Goal: Check status: Check status

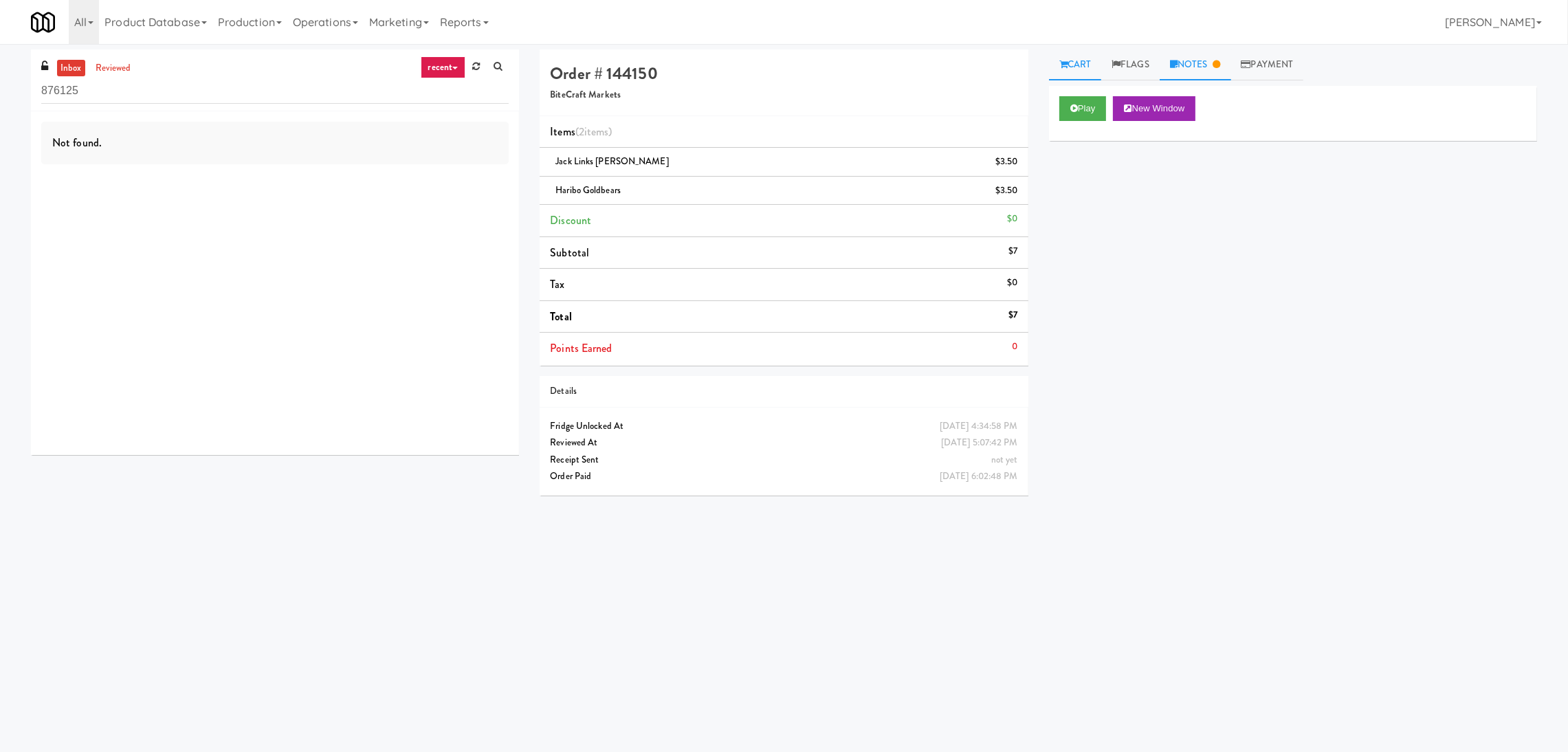
click at [1195, 66] on link "Notes" at bounding box center [1196, 64] width 72 height 31
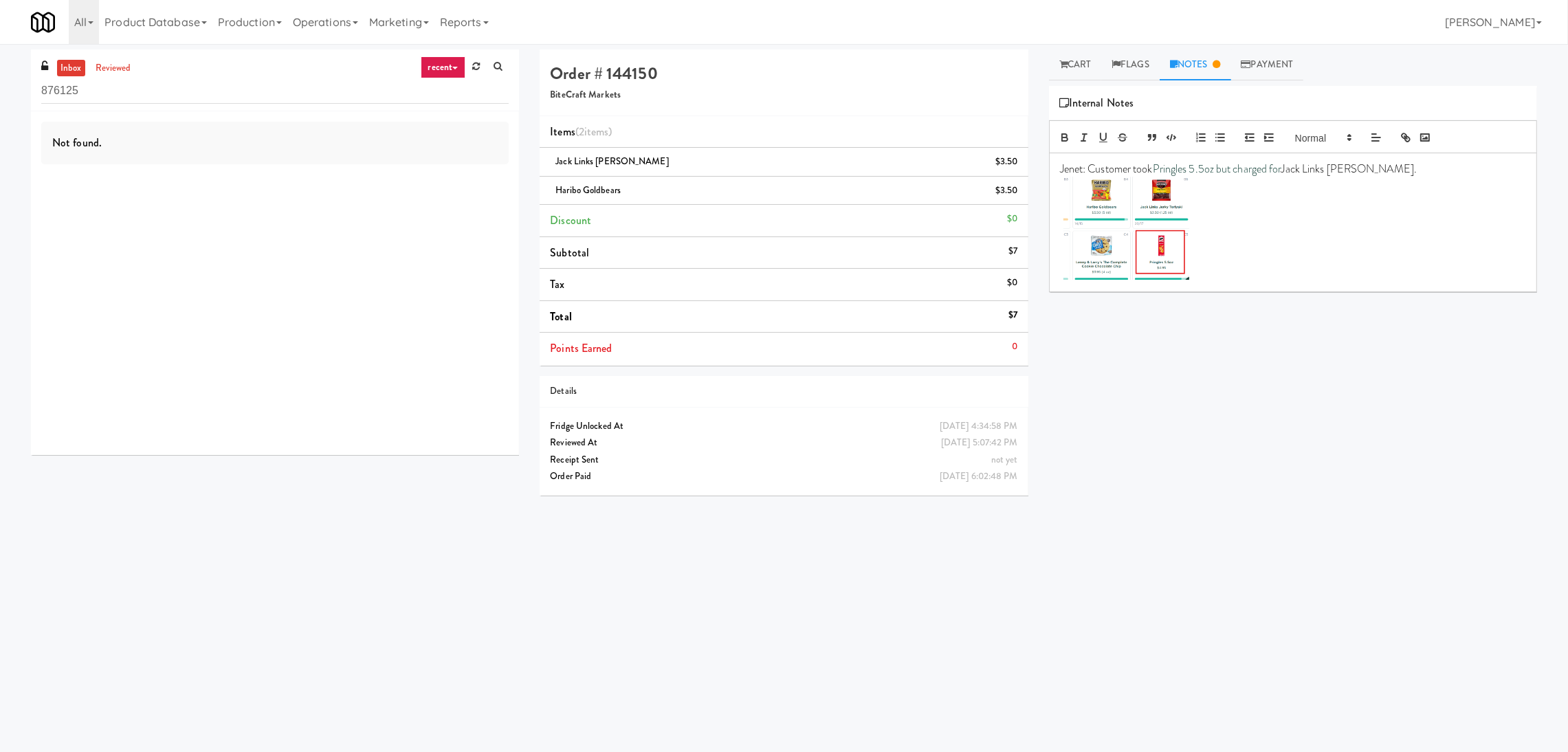
click at [1058, 334] on div "Play New Window Primary Flag Clear Flag if unable to determine what was taken o…" at bounding box center [1293, 343] width 488 height 516
click at [1076, 54] on link "Cart" at bounding box center [1075, 64] width 53 height 31
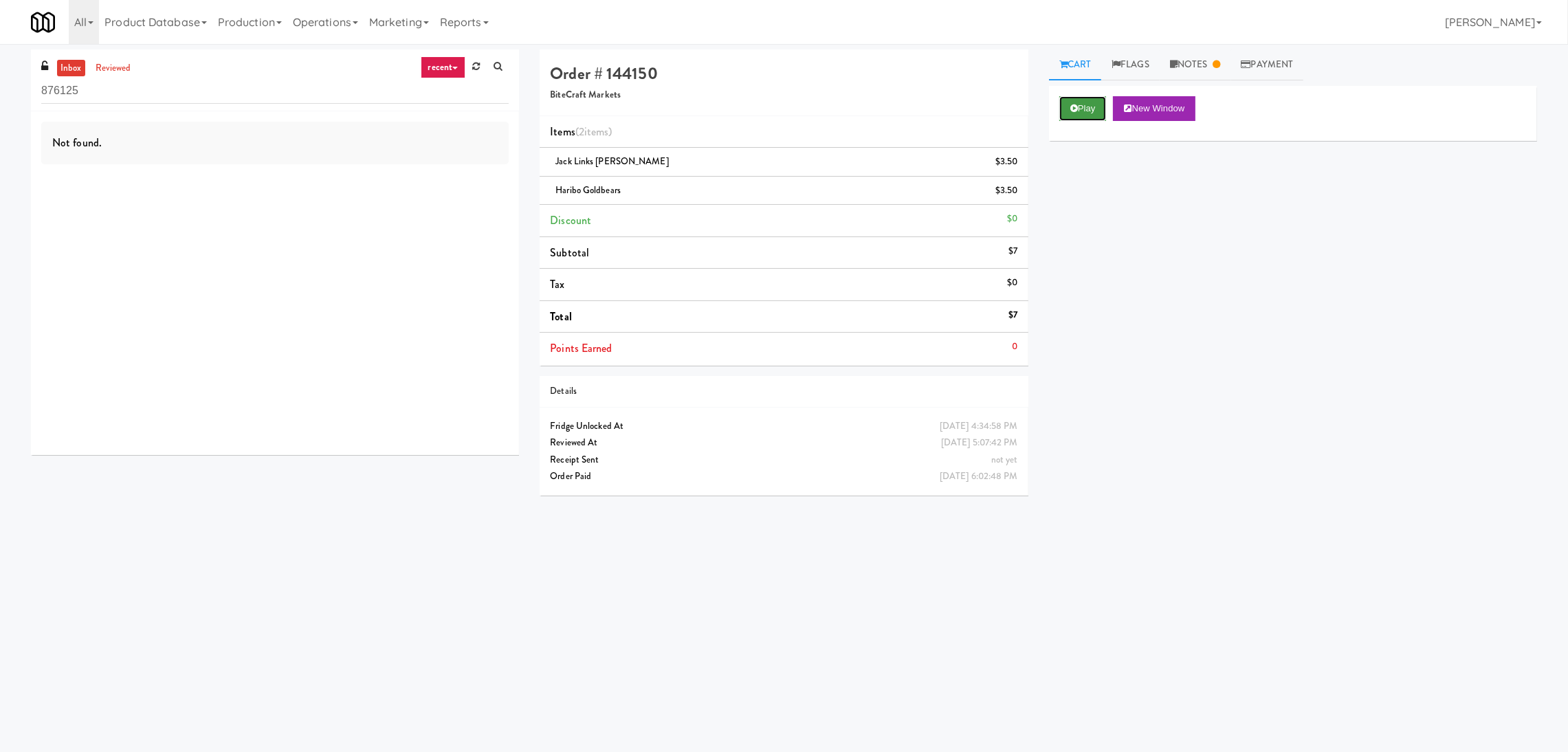
click at [1088, 113] on button "Play" at bounding box center [1084, 108] width 48 height 25
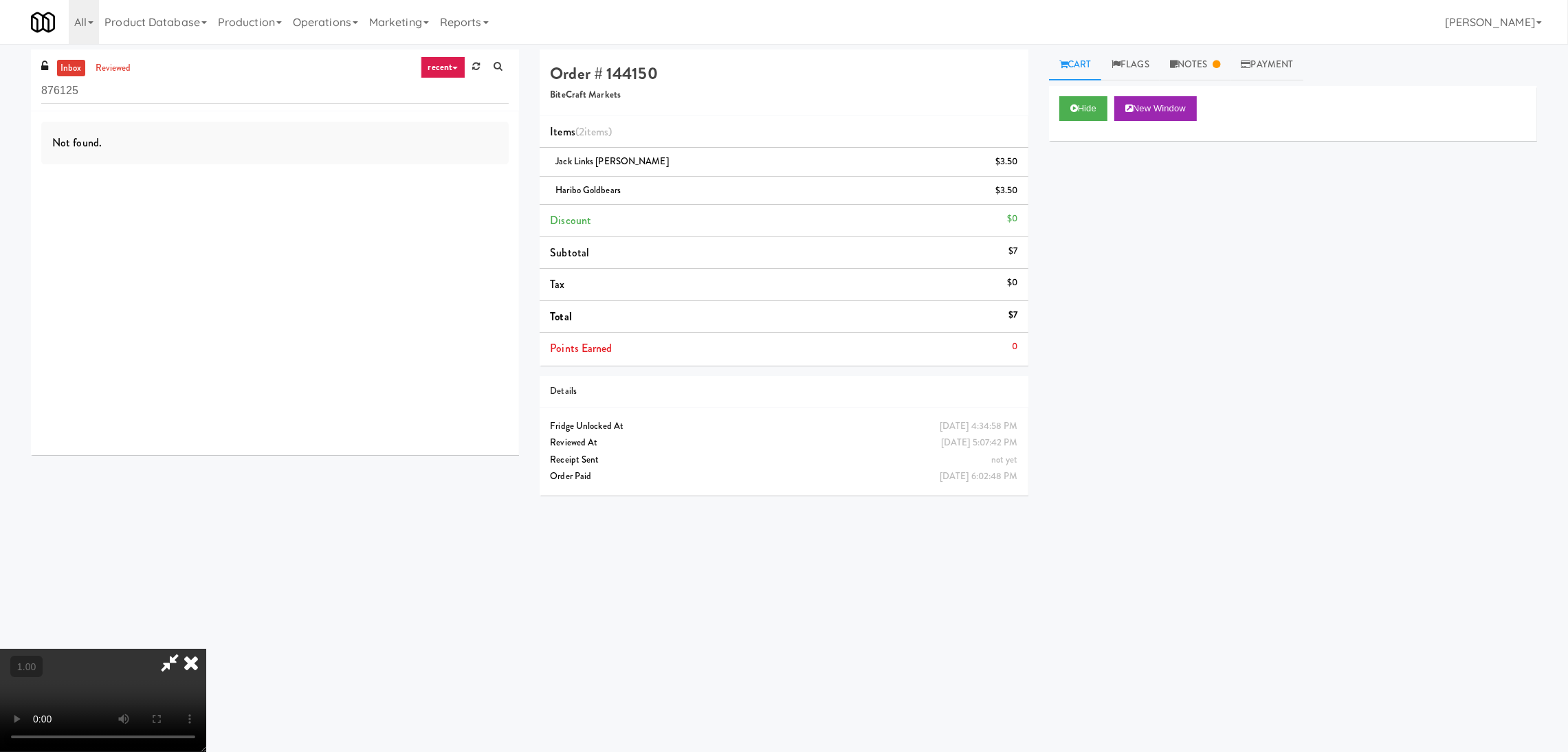
click at [206, 649] on video at bounding box center [103, 701] width 206 height 103
click at [164, 649] on video at bounding box center [103, 701] width 206 height 103
click at [186, 649] on icon at bounding box center [169, 662] width 31 height 28
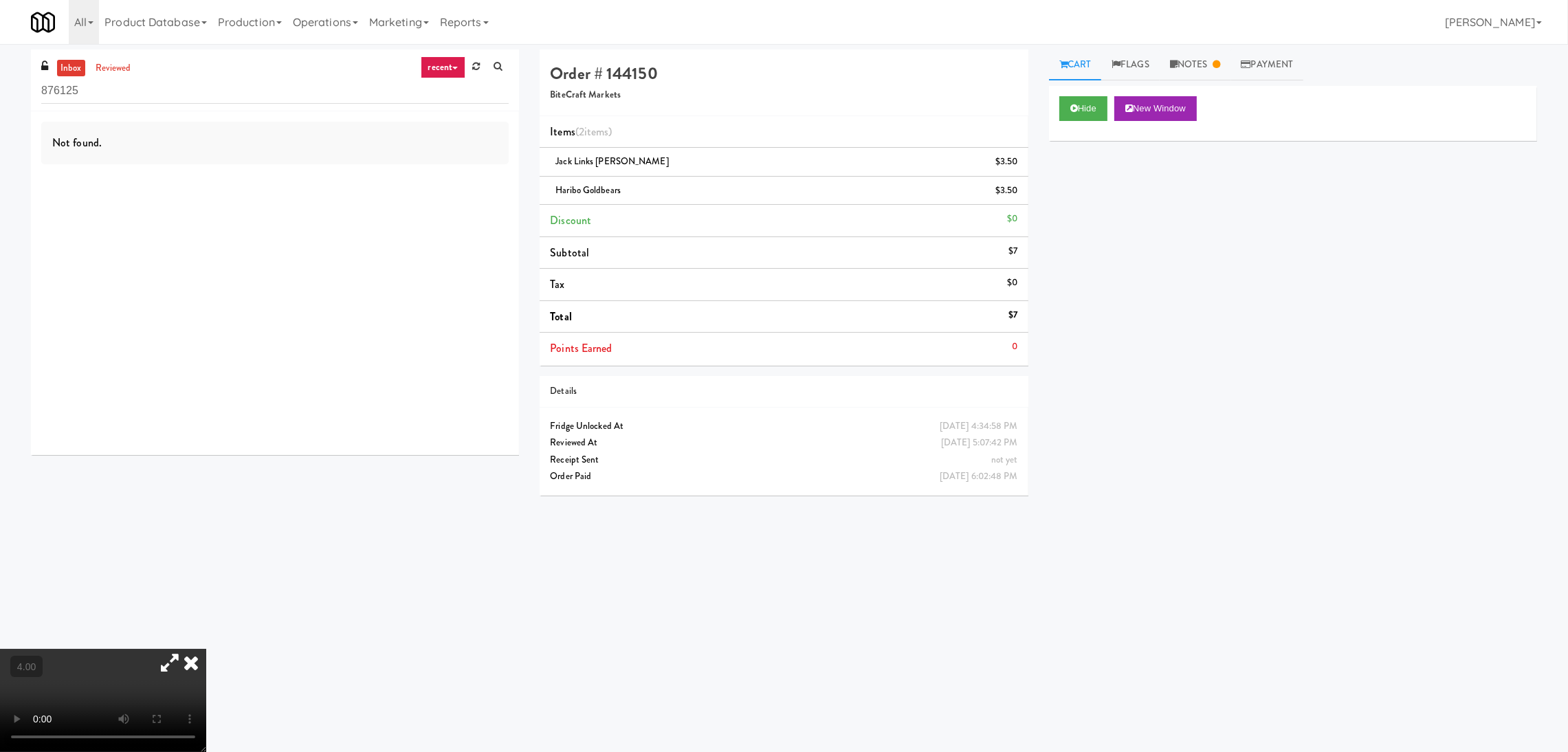
click at [206, 649] on icon at bounding box center [191, 662] width 31 height 28
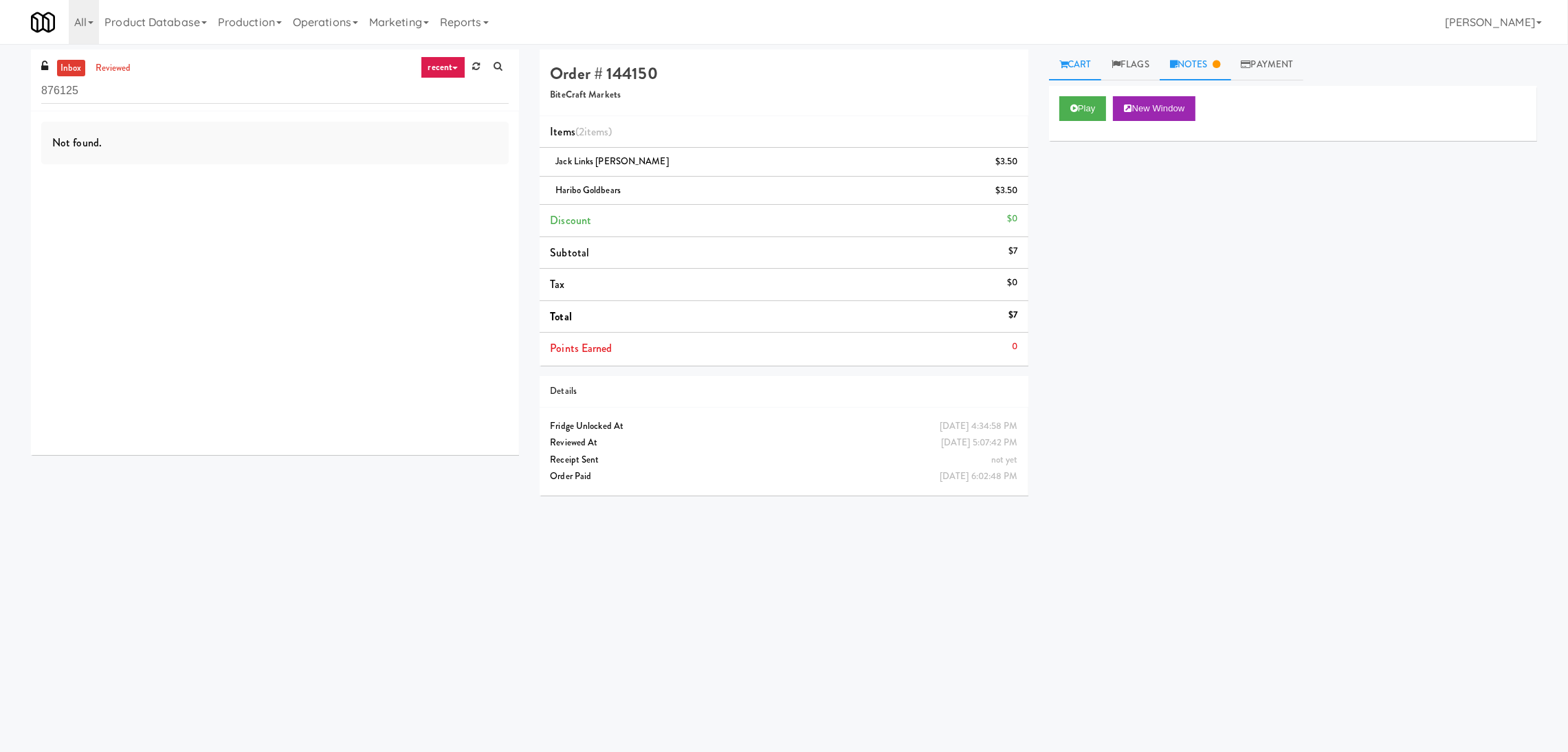
click at [1204, 72] on link "Notes" at bounding box center [1196, 64] width 72 height 31
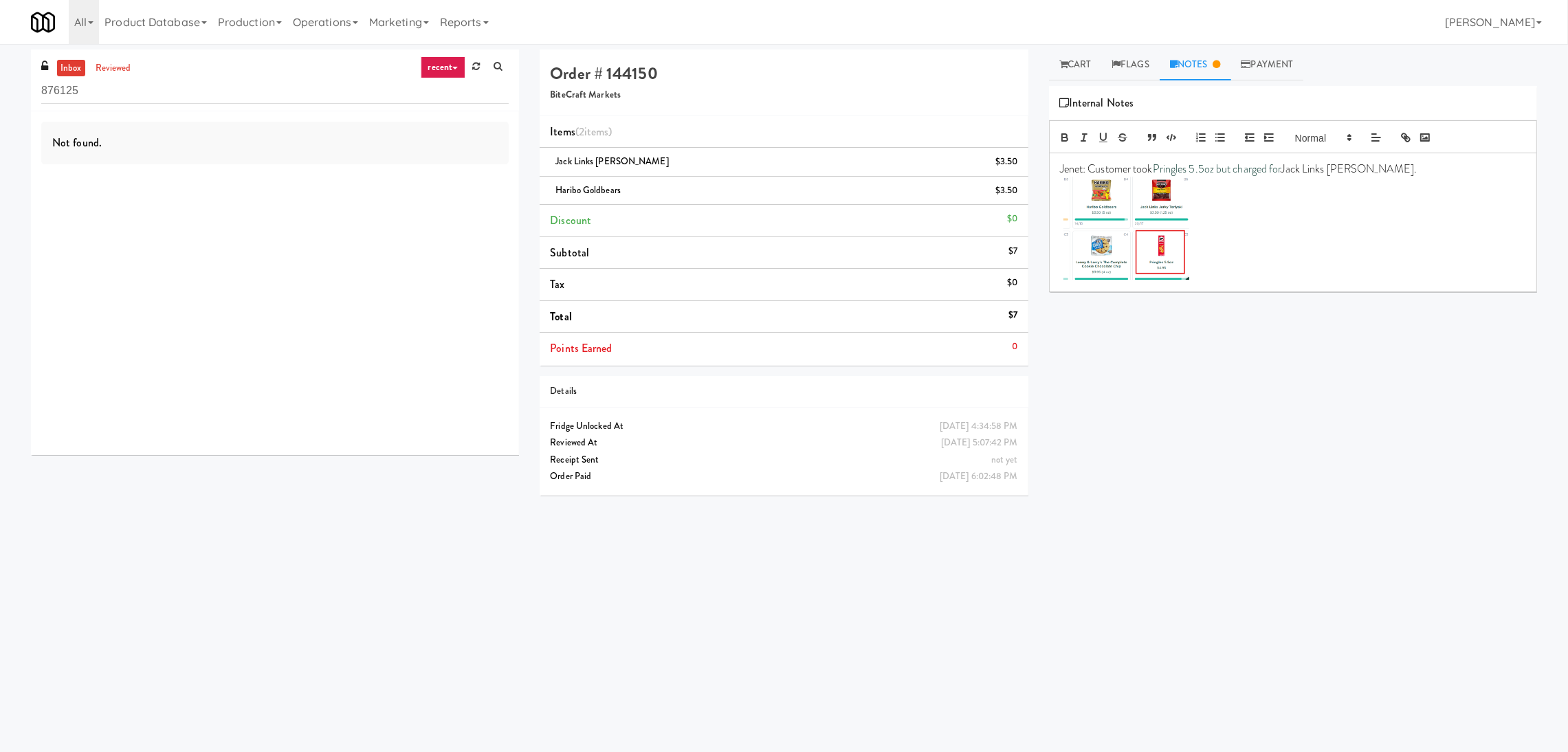
click at [1169, 239] on img at bounding box center [1126, 228] width 126 height 103
drag, startPoint x: 1202, startPoint y: 330, endPoint x: 1074, endPoint y: 70, distance: 289.8
click at [1074, 70] on div "Cart Flags Notes Payment Play New Window Primary Flag Clear Flag if unable to d…" at bounding box center [1293, 325] width 509 height 552
click at [1074, 70] on link "Cart" at bounding box center [1075, 64] width 53 height 31
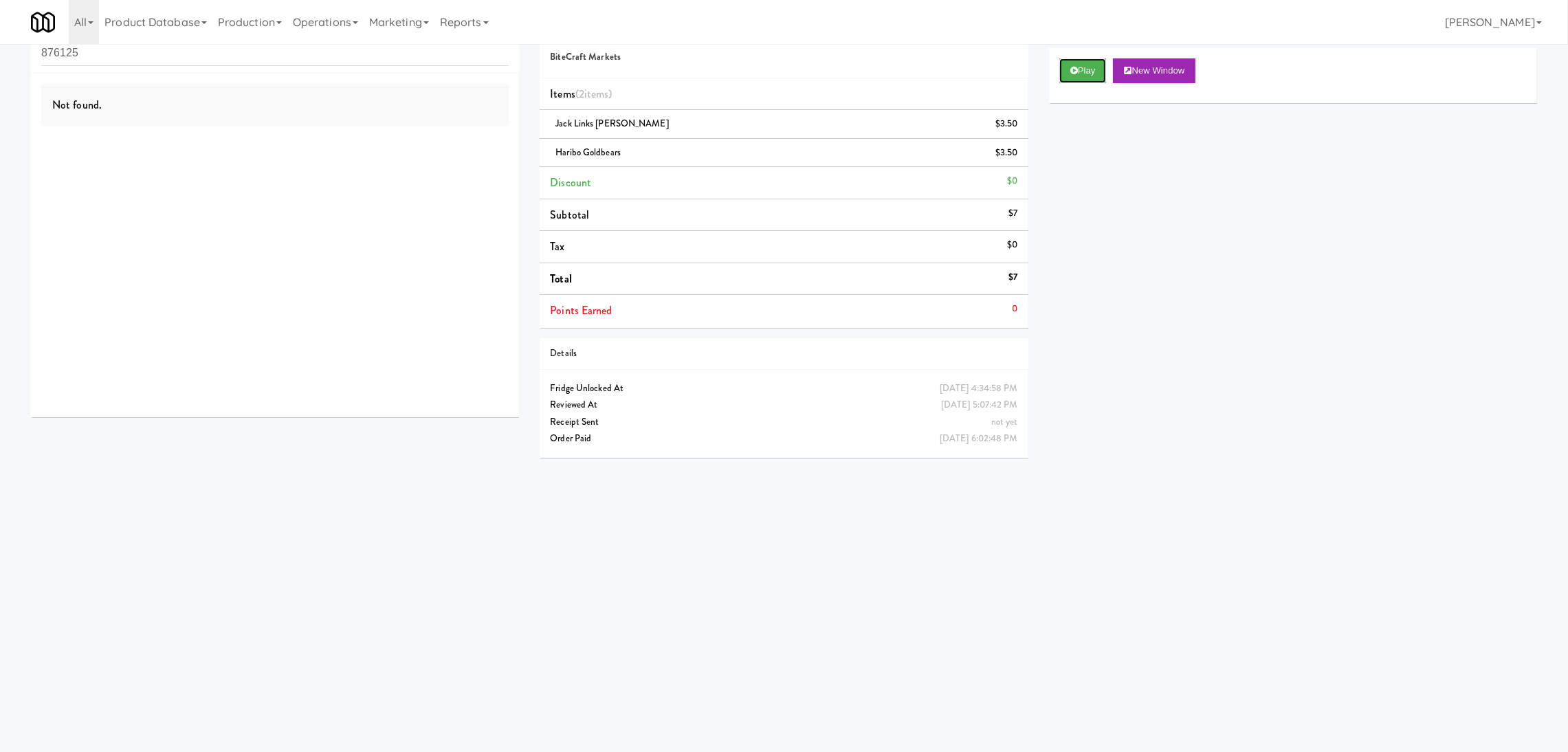
scroll to position [43, 0]
click at [40, 111] on div "Not found." at bounding box center [275, 239] width 488 height 344
